Goal: Participate in discussion: Engage in conversation with other users on a specific topic

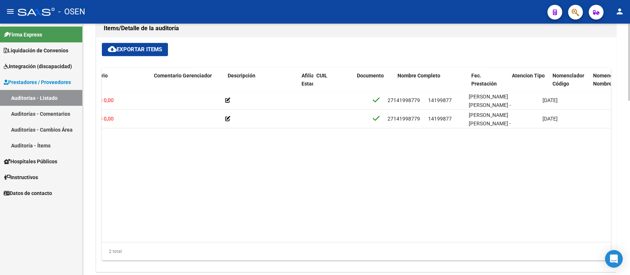
scroll to position [0, 333]
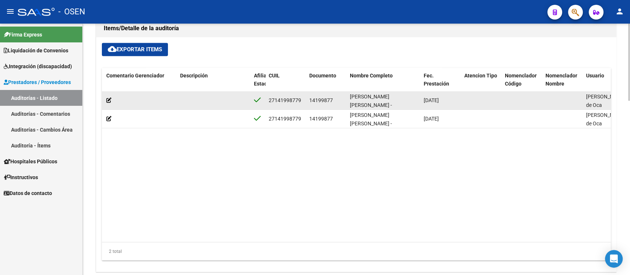
click at [319, 99] on span "14199877" at bounding box center [321, 100] width 24 height 6
drag, startPoint x: 324, startPoint y: 95, endPoint x: 314, endPoint y: 101, distance: 11.7
copy span "14199877"
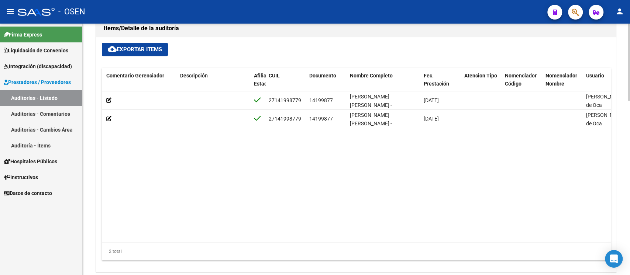
scroll to position [0, 0]
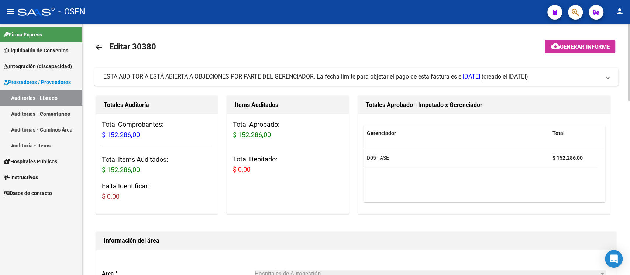
click at [166, 76] on span "ESTA AUDITORÍA ESTÁ ABIERTA A OBJECIONES POR PARTE DEL GERENCIADOR. La fecha lí…" at bounding box center [292, 76] width 378 height 7
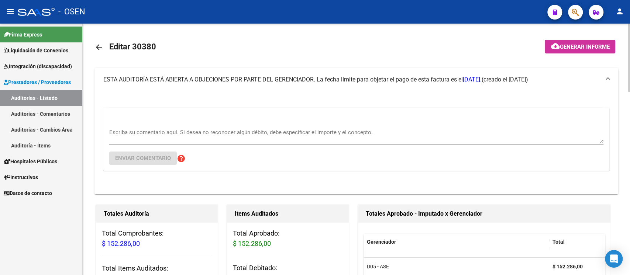
click at [173, 126] on div "Escriba su comentario aquí. Si desea no reconocer algún débito, debe especifica…" at bounding box center [356, 133] width 494 height 23
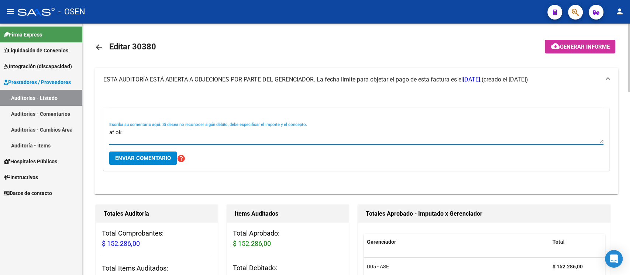
type textarea "af ok"
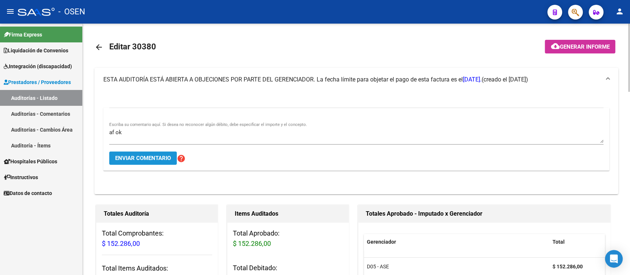
click at [169, 155] on span "Enviar comentario" at bounding box center [143, 158] width 56 height 7
